Goal: Navigation & Orientation: Find specific page/section

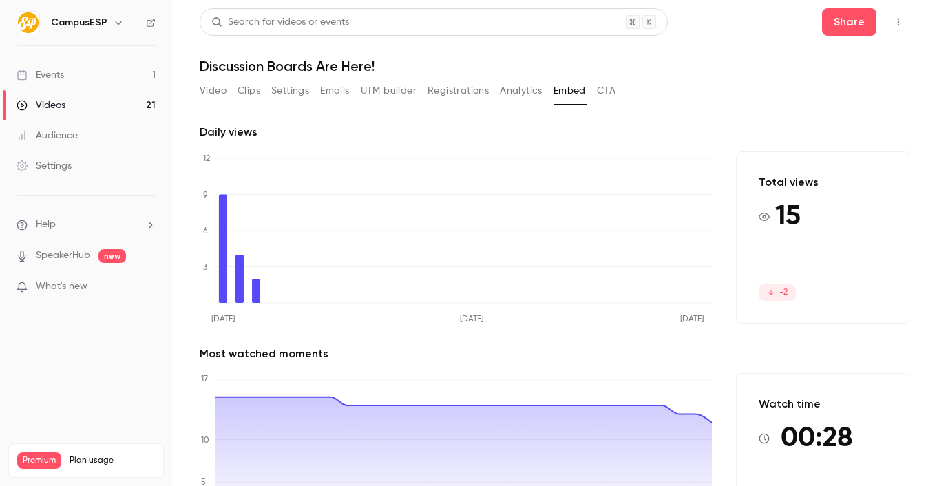
click at [575, 95] on button "Embed" at bounding box center [570, 91] width 32 height 22
click at [136, 103] on link "Videos 21" at bounding box center [86, 105] width 172 height 30
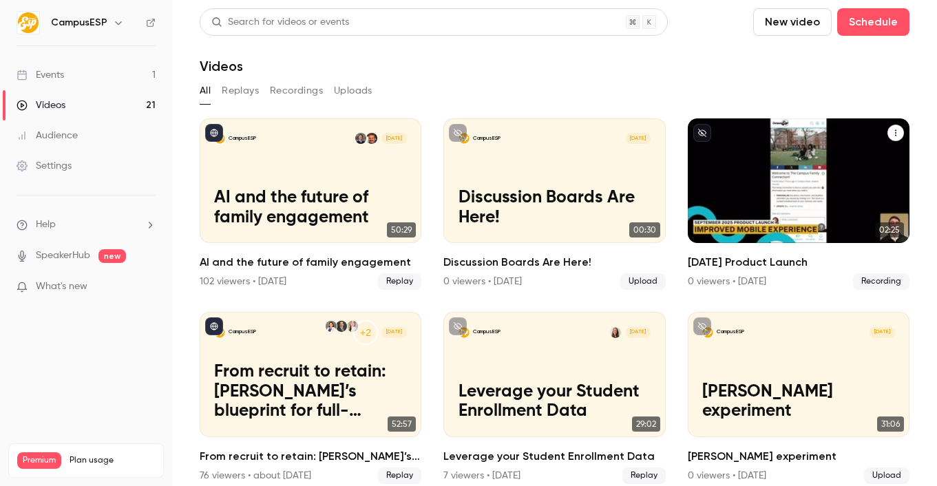
click at [797, 174] on div "CampusESP Sep 4 September 2025 Product Launch" at bounding box center [799, 180] width 222 height 125
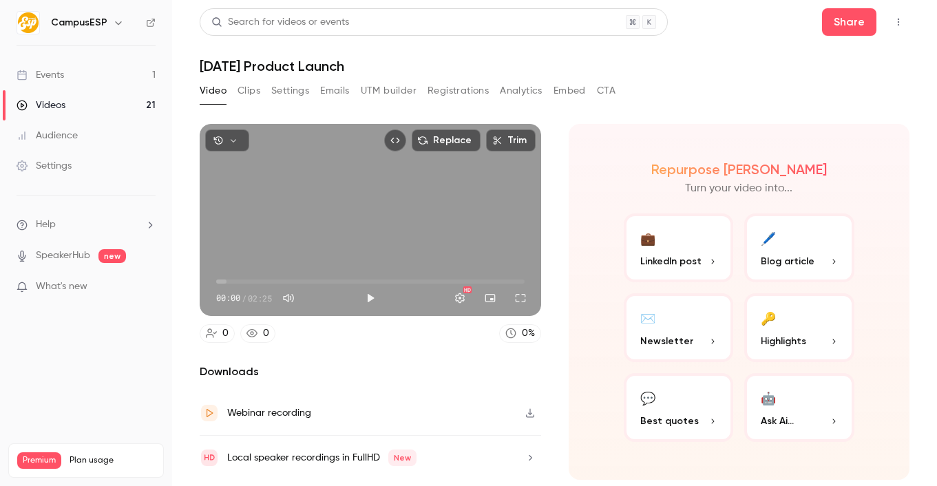
click at [561, 96] on button "Embed" at bounding box center [570, 91] width 32 height 22
